Goal: Information Seeking & Learning: Find contact information

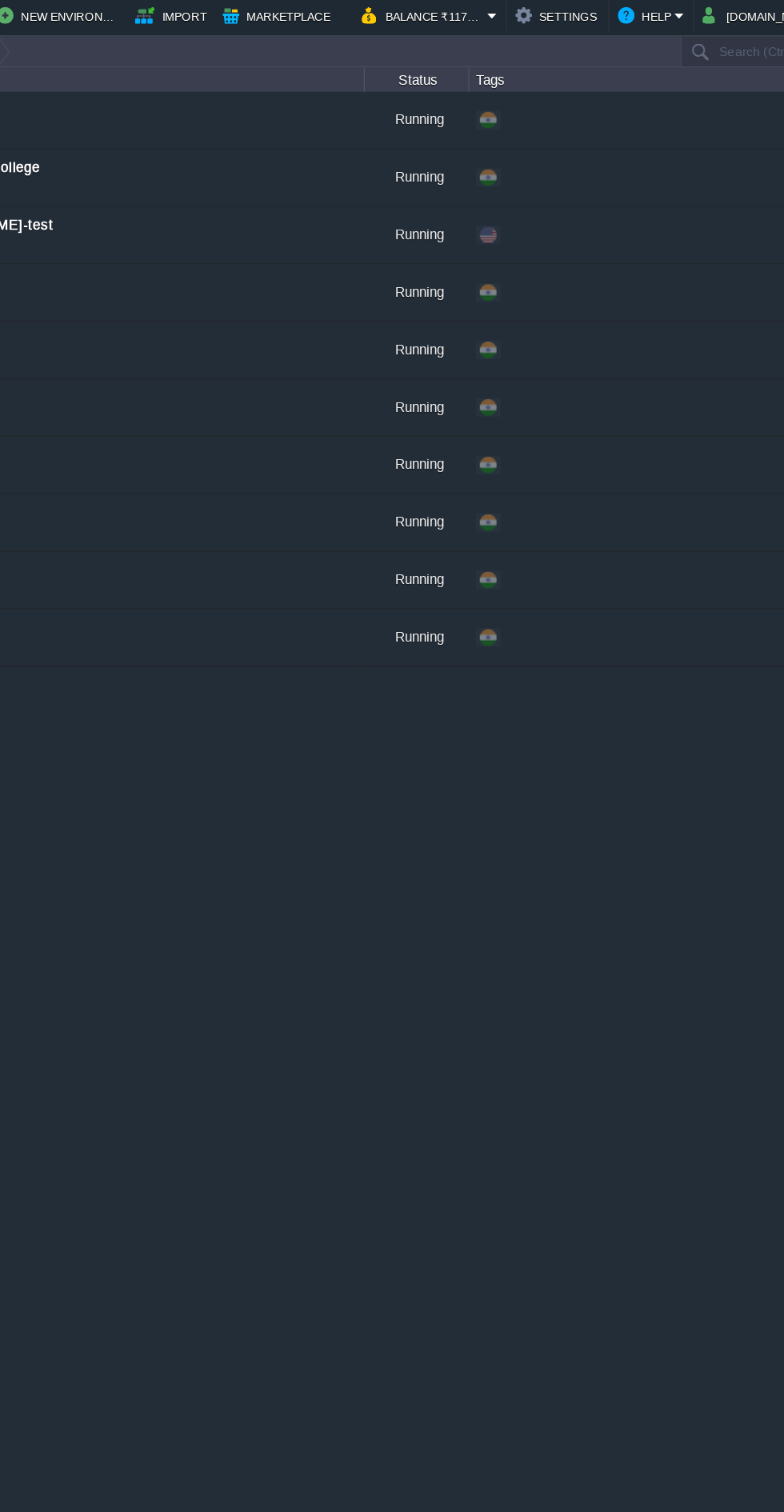
click at [653, 99] on div "+ Add to Env Group" at bounding box center [624, 96] width 251 height 45
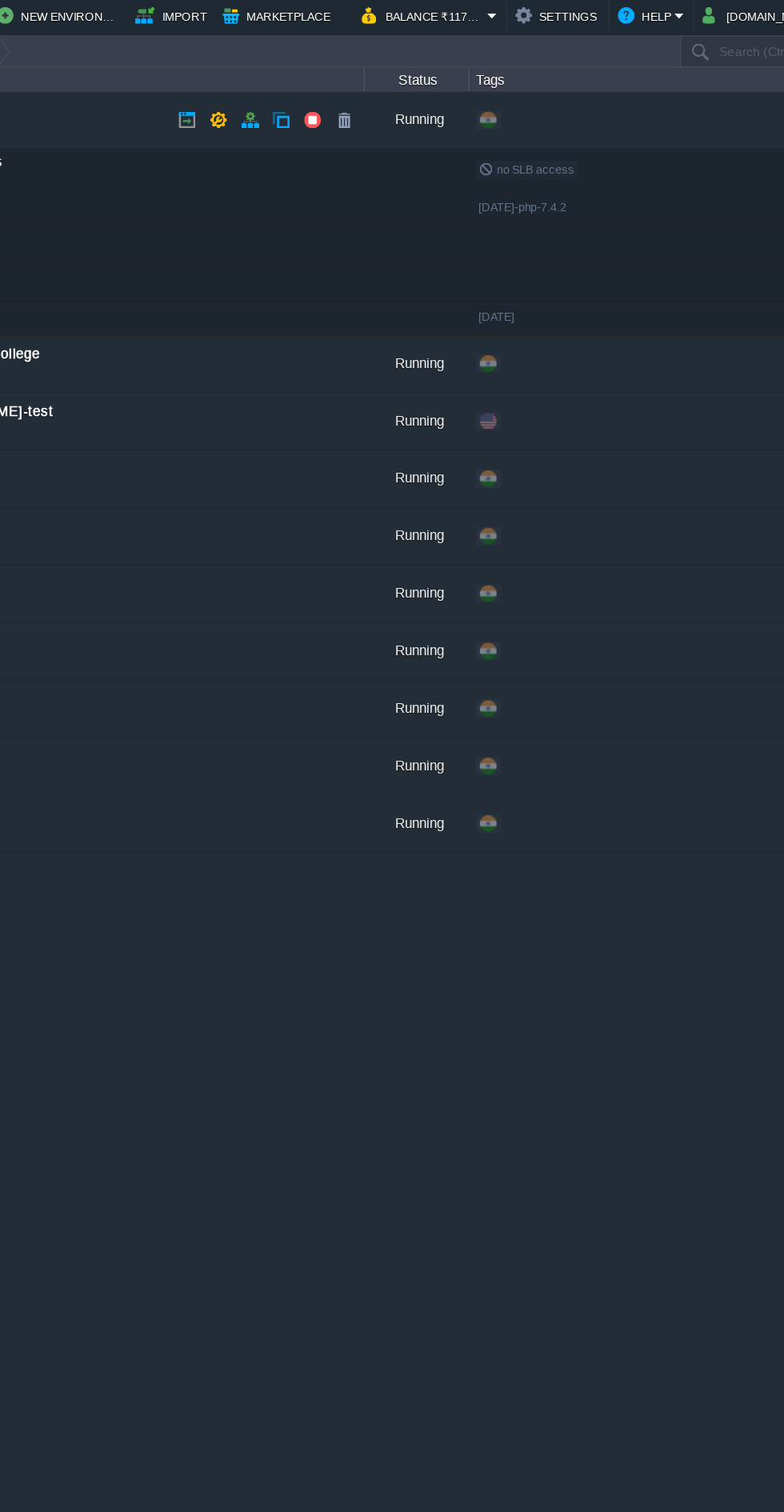
click at [637, 96] on div "+ Add to Env Group" at bounding box center [624, 96] width 251 height 45
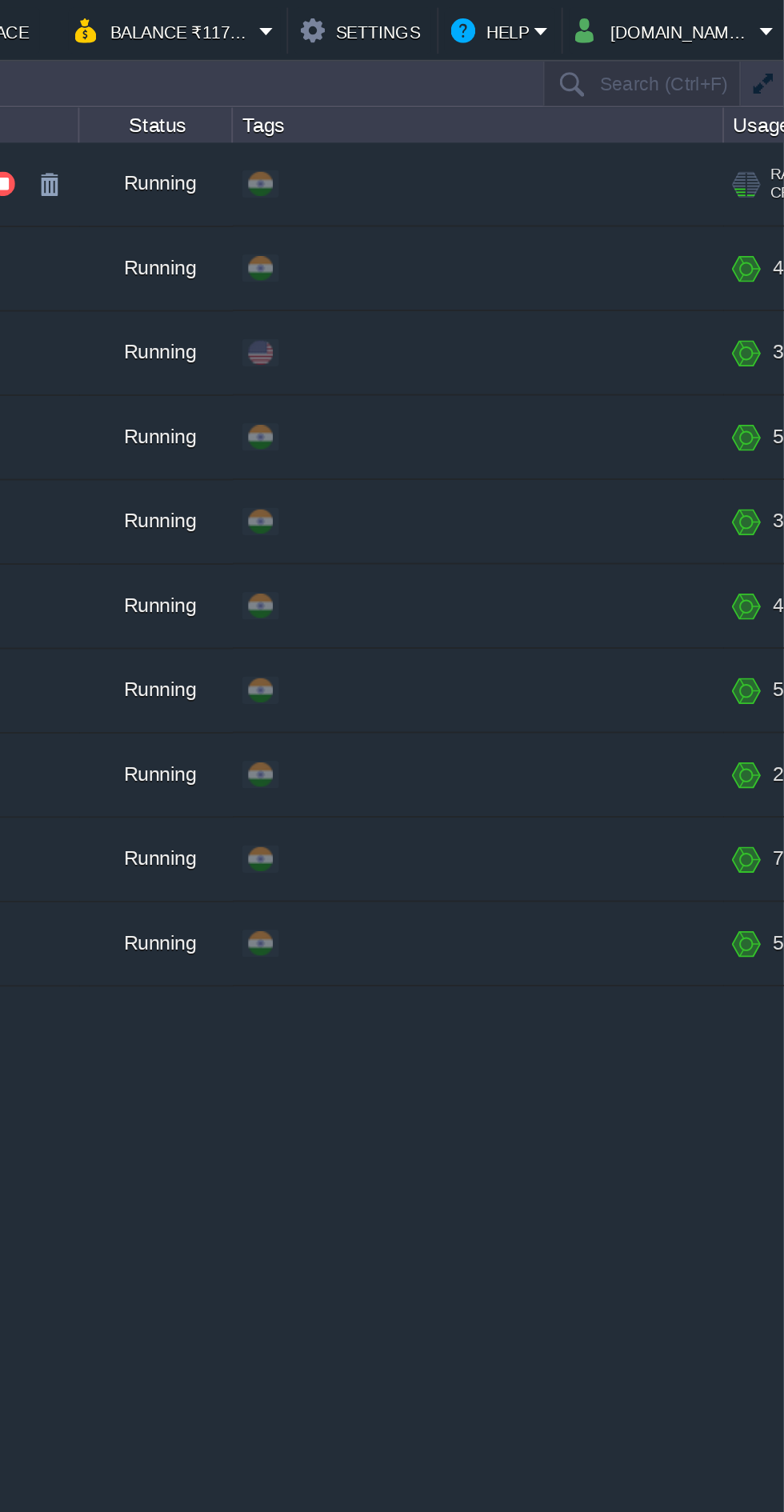
click at [648, 21] on button "Help" at bounding box center [632, 16] width 43 height 19
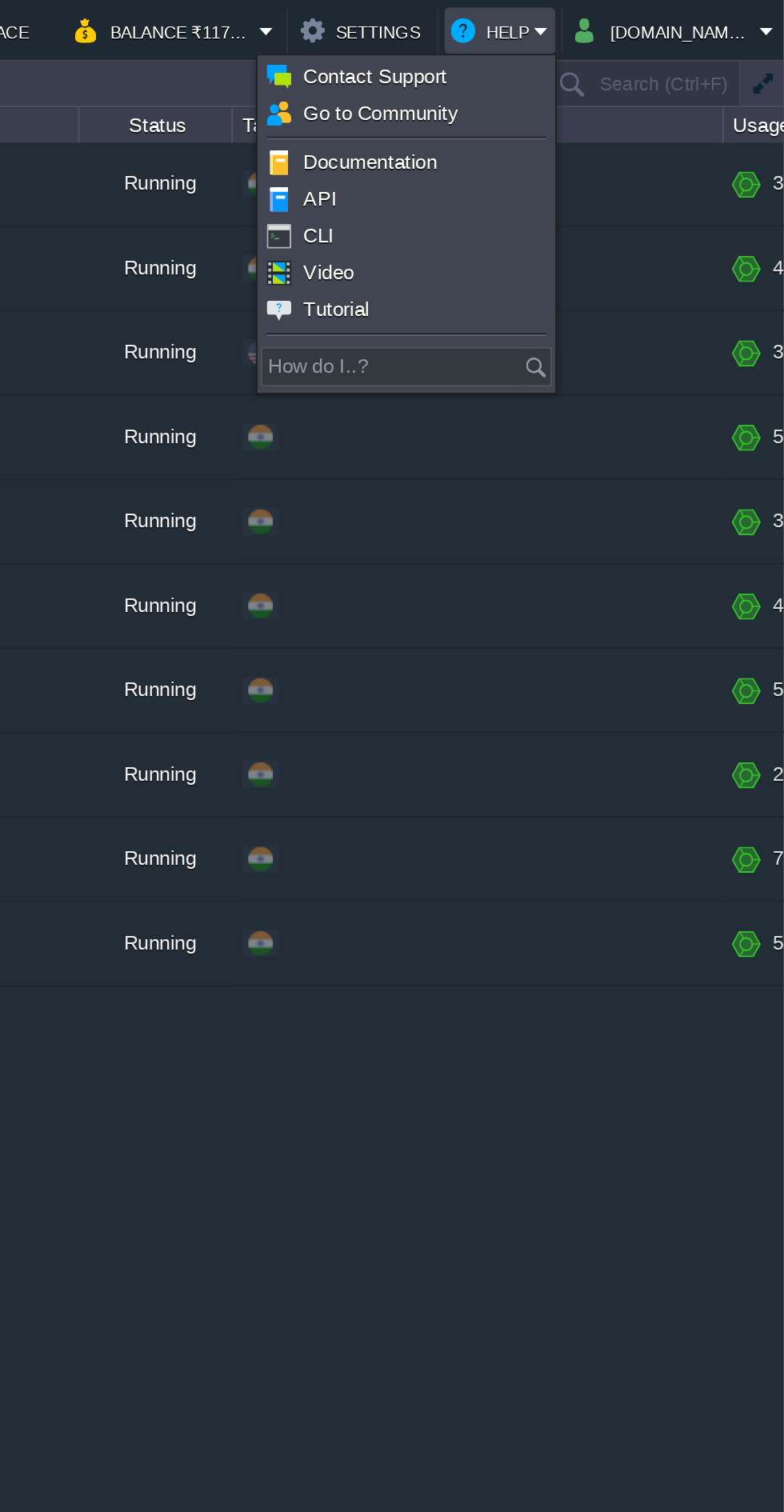
click at [612, 36] on link "Contact Support" at bounding box center [587, 40] width 151 height 18
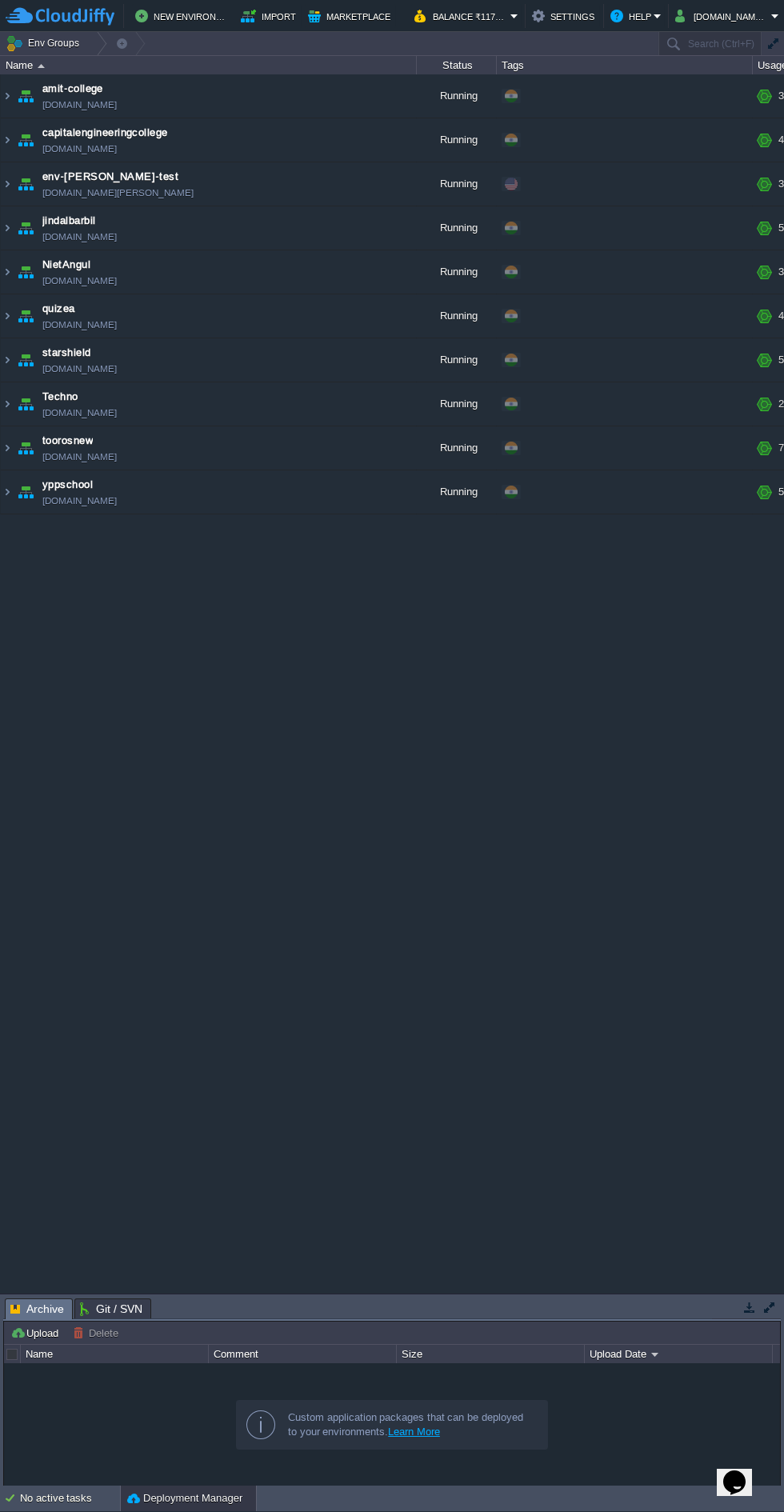
click at [635, 18] on button "Help" at bounding box center [632, 16] width 43 height 19
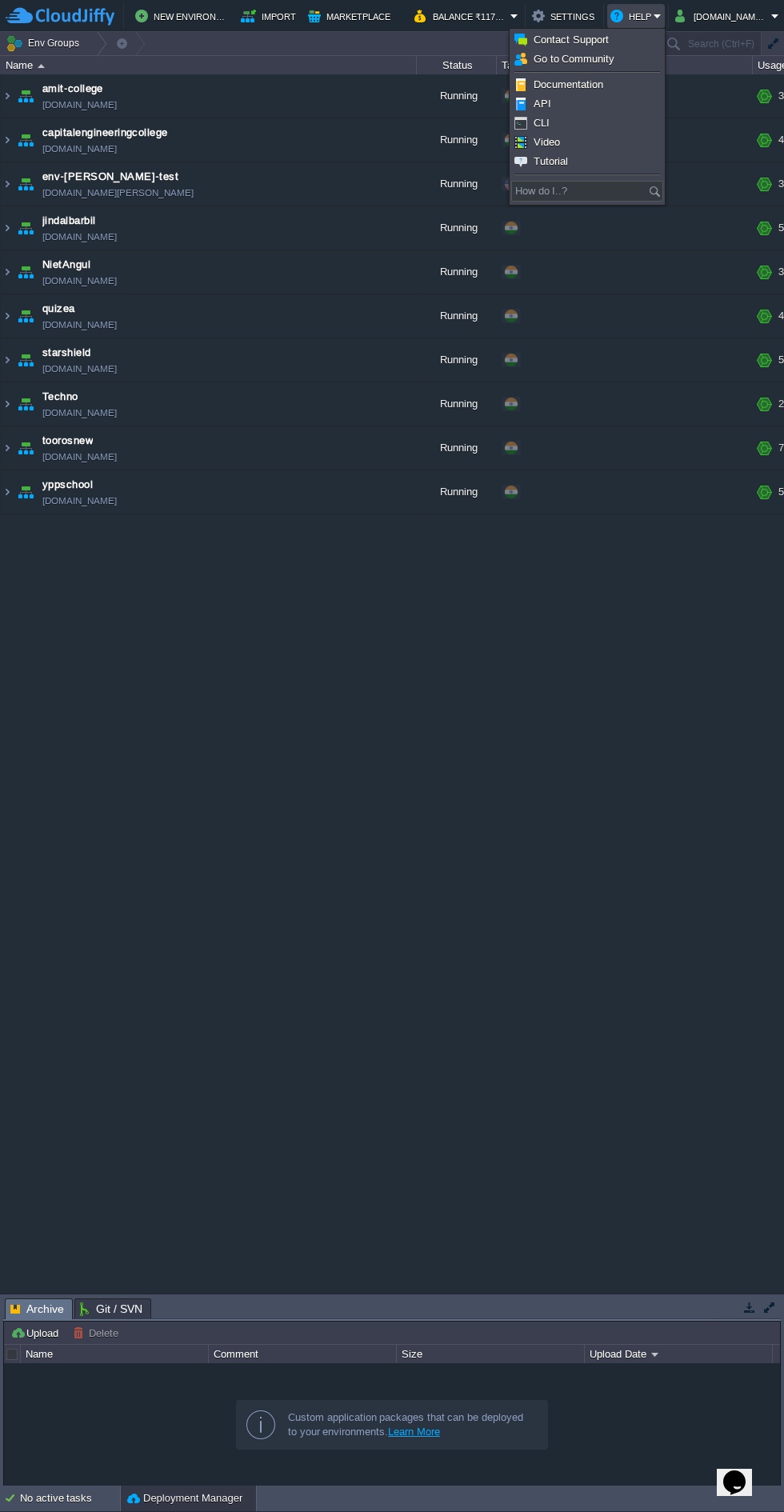
click at [622, 41] on link "Contact Support" at bounding box center [587, 40] width 151 height 18
